Goal: Navigation & Orientation: Find specific page/section

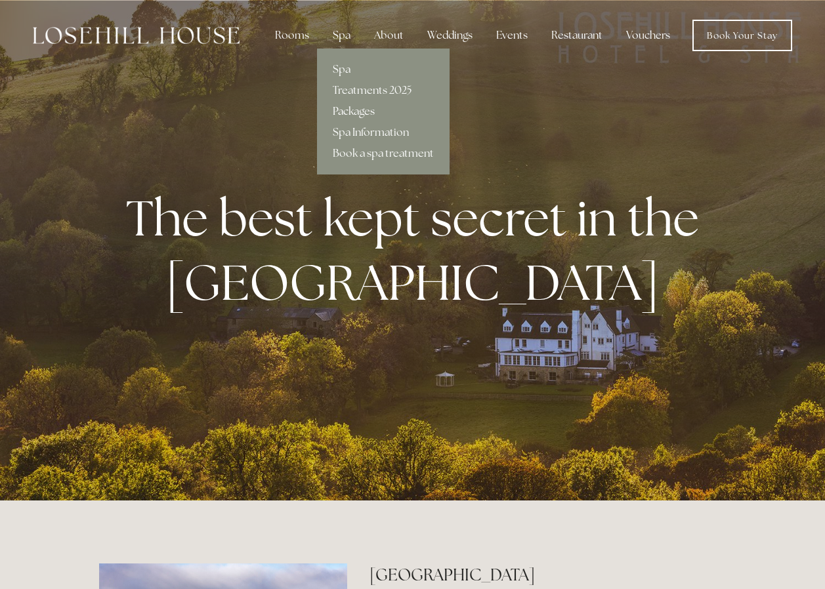
click at [358, 107] on link "Packages" at bounding box center [383, 111] width 133 height 21
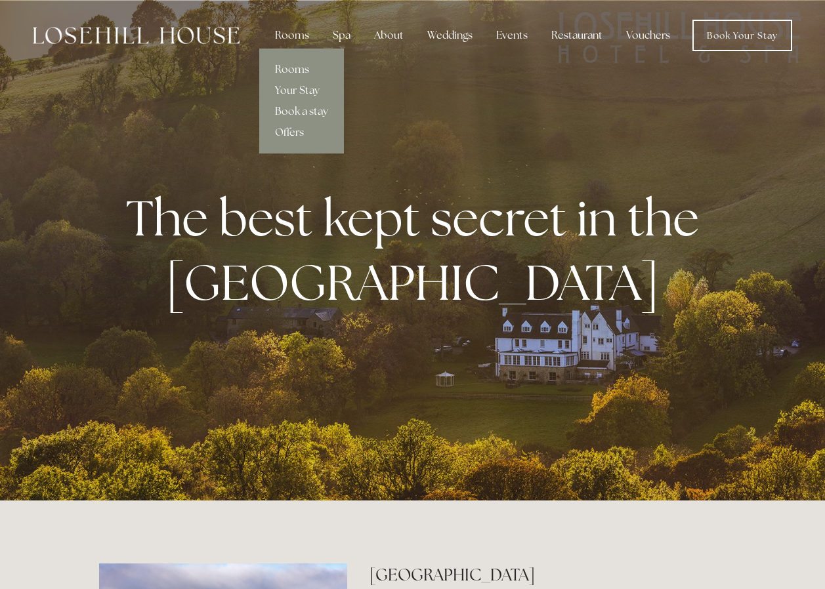
click at [306, 92] on link "Your Stay" at bounding box center [301, 90] width 85 height 21
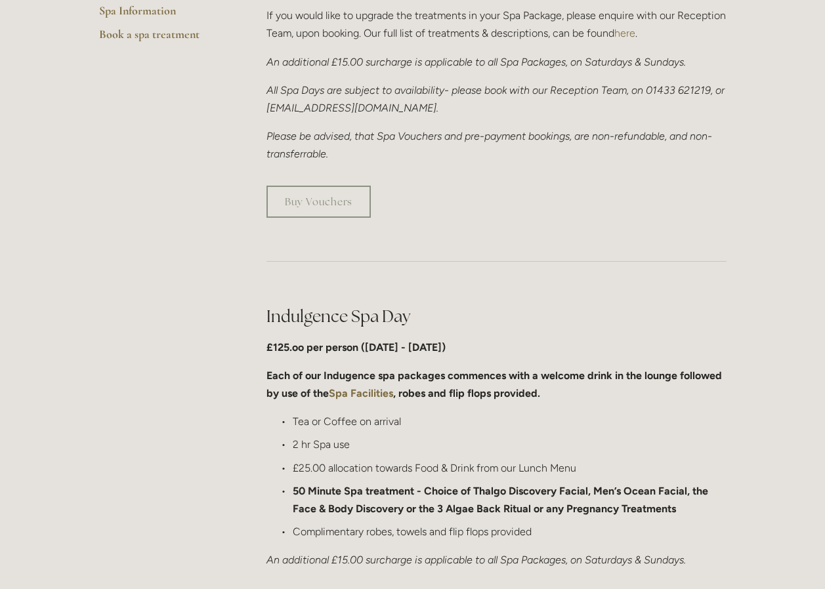
scroll to position [460, 0]
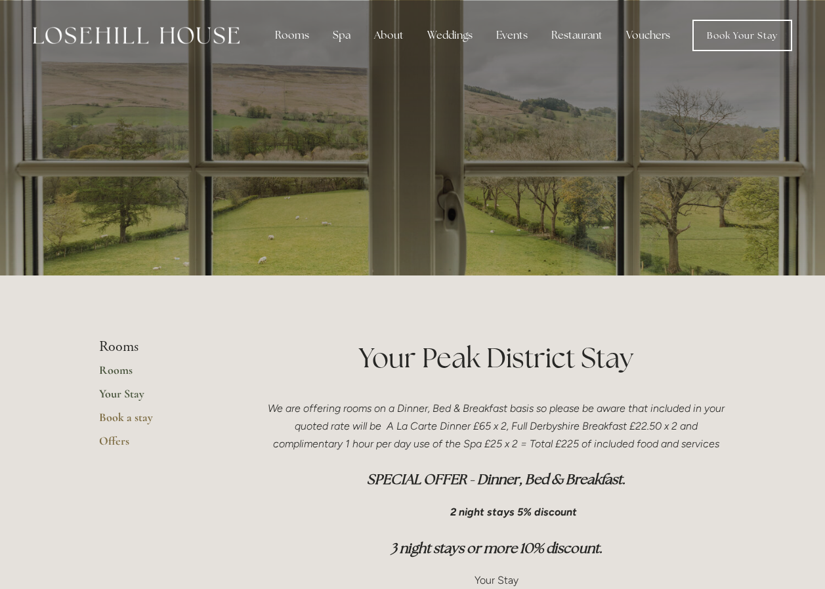
click at [110, 371] on link "Rooms" at bounding box center [161, 375] width 125 height 24
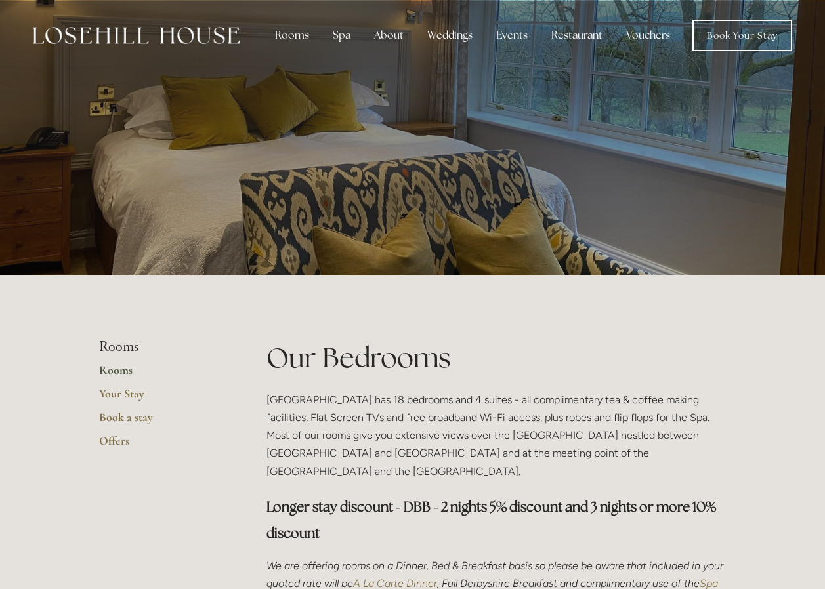
click at [521, 135] on p at bounding box center [413, 138] width 586 height 53
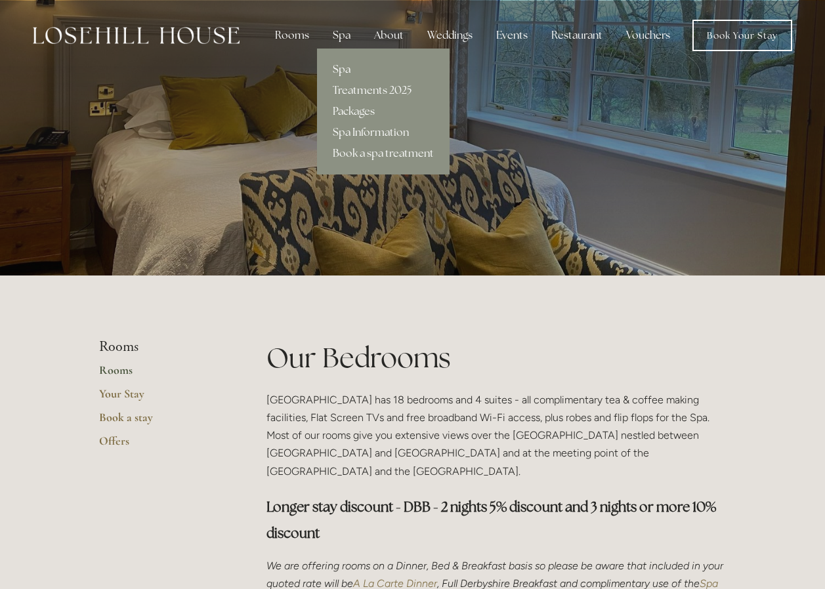
click at [344, 70] on link "Spa" at bounding box center [383, 69] width 133 height 21
